Goal: Task Accomplishment & Management: Use online tool/utility

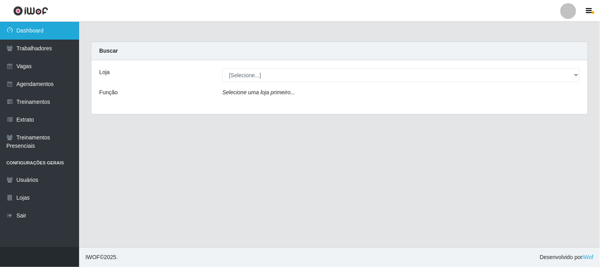
click at [46, 34] on link "Dashboard" at bounding box center [39, 31] width 79 height 18
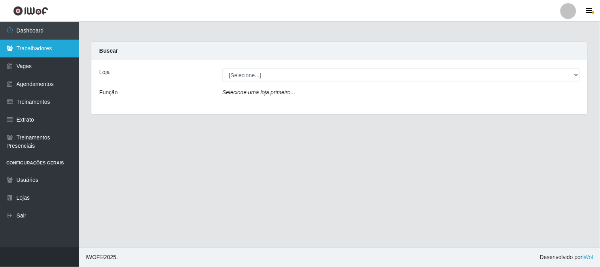
click at [47, 46] on link "Trabalhadores" at bounding box center [39, 49] width 79 height 18
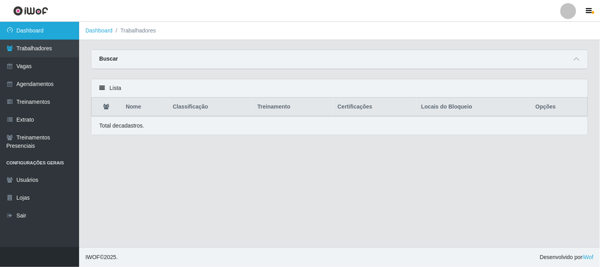
click at [56, 30] on link "Dashboard" at bounding box center [39, 31] width 79 height 18
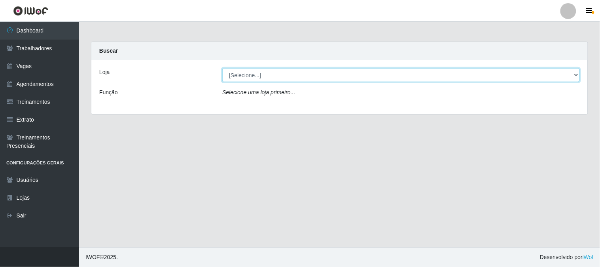
click at [255, 74] on select "[Selecione...] Sapore D'italia" at bounding box center [401, 75] width 358 height 14
select select "266"
click at [222, 68] on select "[Selecione...] Sapore D'italia" at bounding box center [401, 75] width 358 height 14
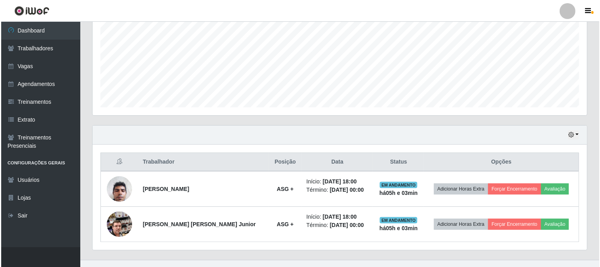
scroll to position [188, 0]
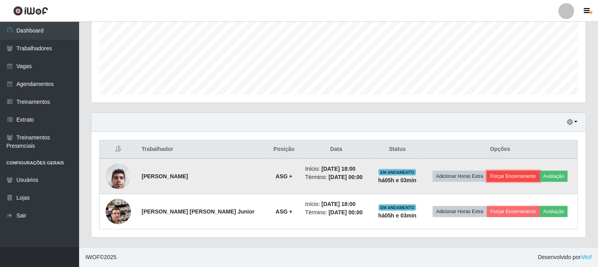
click at [491, 174] on button "Forçar Encerramento" at bounding box center [513, 176] width 53 height 11
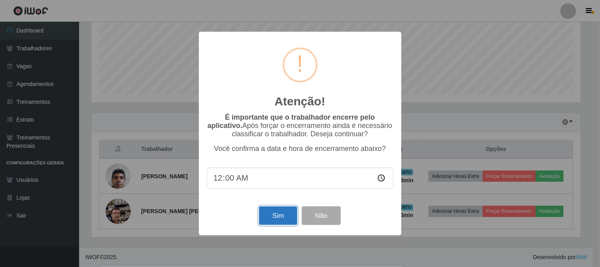
click at [271, 217] on button "Sim" at bounding box center [278, 215] width 38 height 19
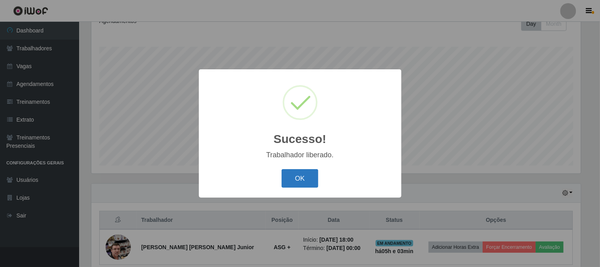
click at [298, 175] on button "OK" at bounding box center [300, 178] width 37 height 19
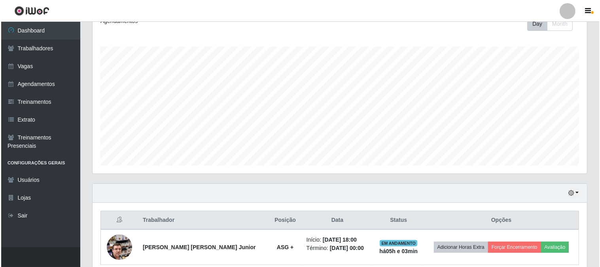
scroll to position [153, 0]
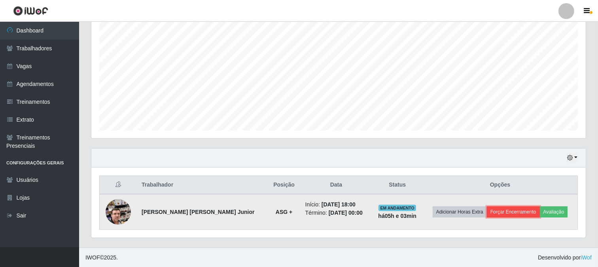
click at [502, 210] on button "Forçar Encerramento" at bounding box center [513, 211] width 53 height 11
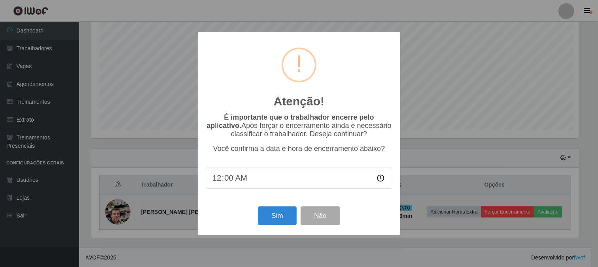
scroll to position [164, 489]
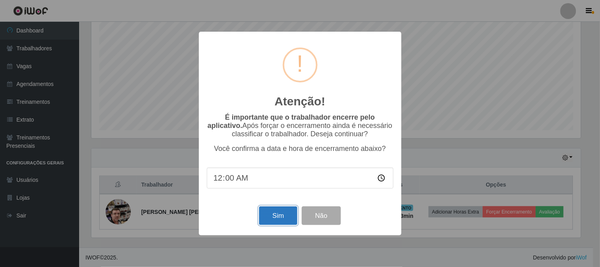
click at [277, 216] on button "Sim" at bounding box center [278, 215] width 38 height 19
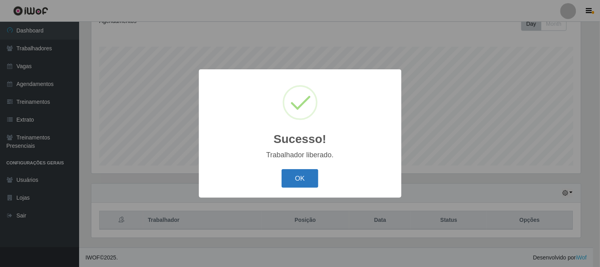
click at [291, 180] on button "OK" at bounding box center [300, 178] width 37 height 19
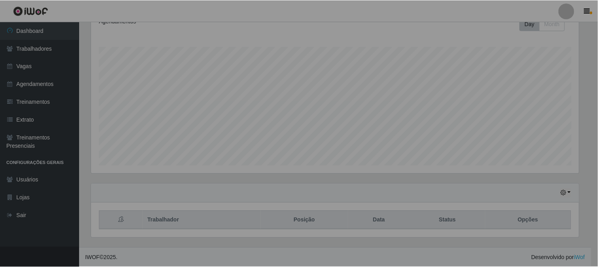
scroll to position [164, 495]
